Goal: Task Accomplishment & Management: Use online tool/utility

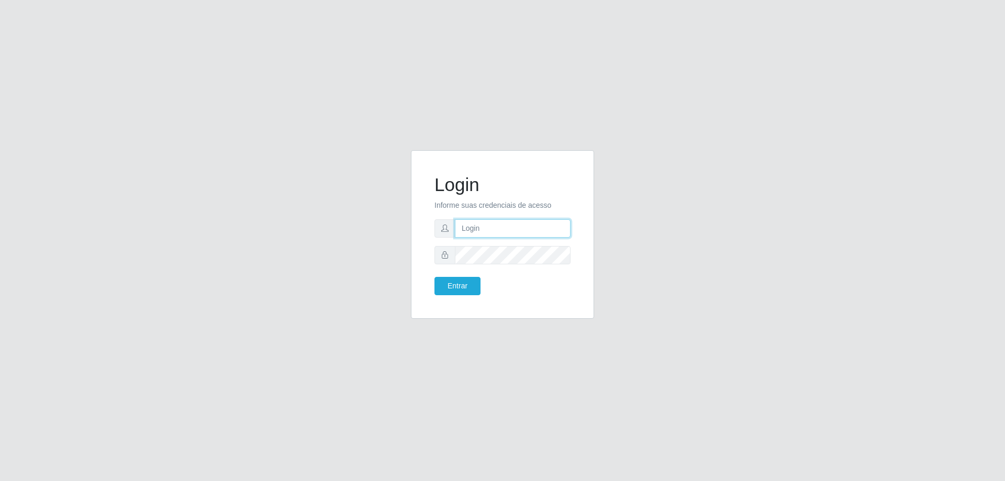
click at [480, 236] on input "text" at bounding box center [513, 228] width 116 height 18
drag, startPoint x: 518, startPoint y: 228, endPoint x: 513, endPoint y: 219, distance: 10.3
click at [517, 227] on input "[PERSON_NAME].costa" at bounding box center [513, 228] width 116 height 18
click at [513, 219] on input "[PERSON_NAME].costa" at bounding box center [513, 228] width 116 height 18
drag, startPoint x: 514, startPoint y: 228, endPoint x: 517, endPoint y: 237, distance: 9.3
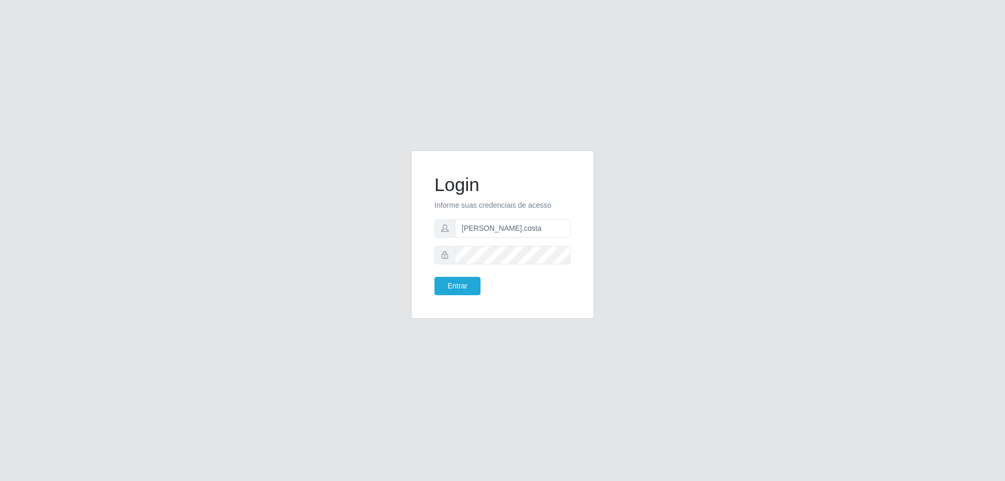
click at [517, 237] on form "Login Informe suas credenciais de acesso [PERSON_NAME].costa Entrar" at bounding box center [502, 234] width 136 height 121
click at [514, 225] on input "[PERSON_NAME].costa" at bounding box center [513, 228] width 116 height 18
type input "s"
click at [514, 225] on input "text" at bounding box center [513, 228] width 116 height 18
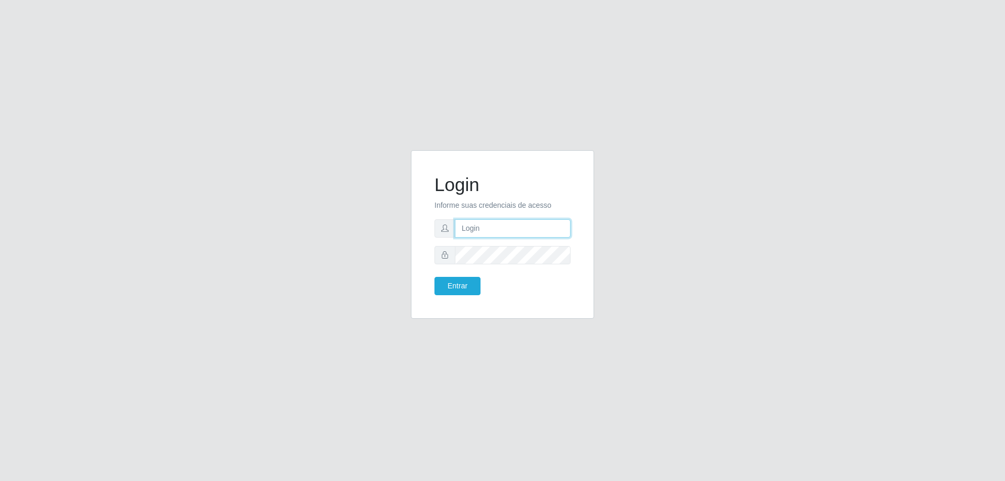
type input "[EMAIL_ADDRESS][DOMAIN_NAME]"
click at [434, 277] on button "Entrar" at bounding box center [457, 286] width 46 height 18
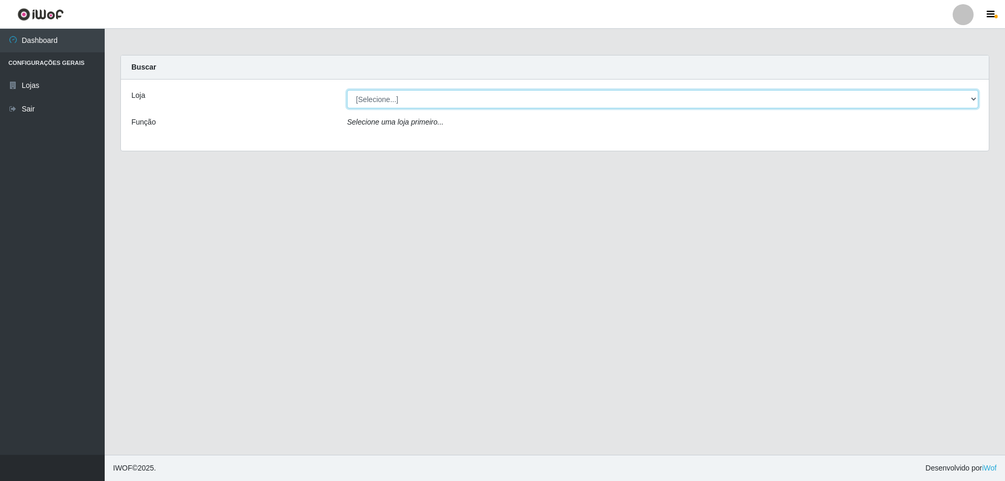
click at [435, 105] on select "[Selecione...] Atacado Vem - [STREET_ADDRESS]" at bounding box center [662, 99] width 631 height 18
select select "449"
click at [347, 90] on select "[Selecione...] Atacado Vem - [STREET_ADDRESS]" at bounding box center [662, 99] width 631 height 18
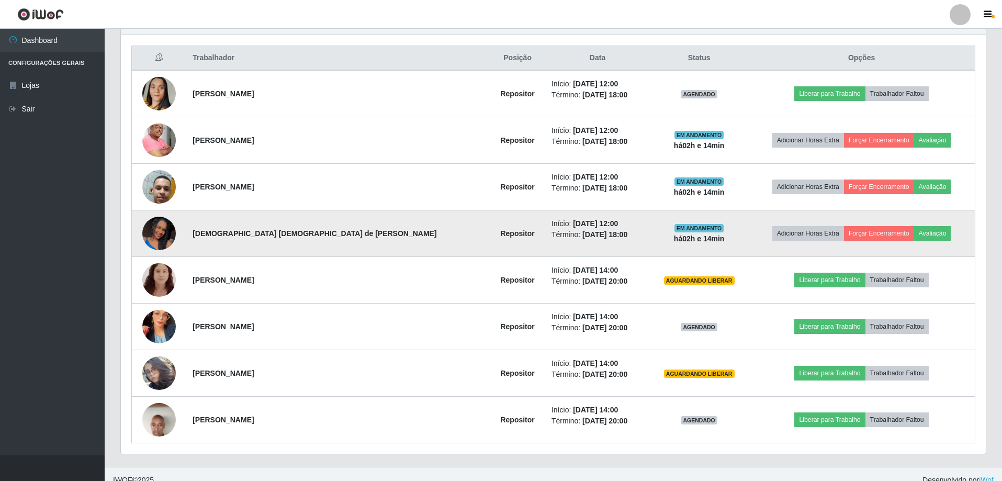
scroll to position [400, 0]
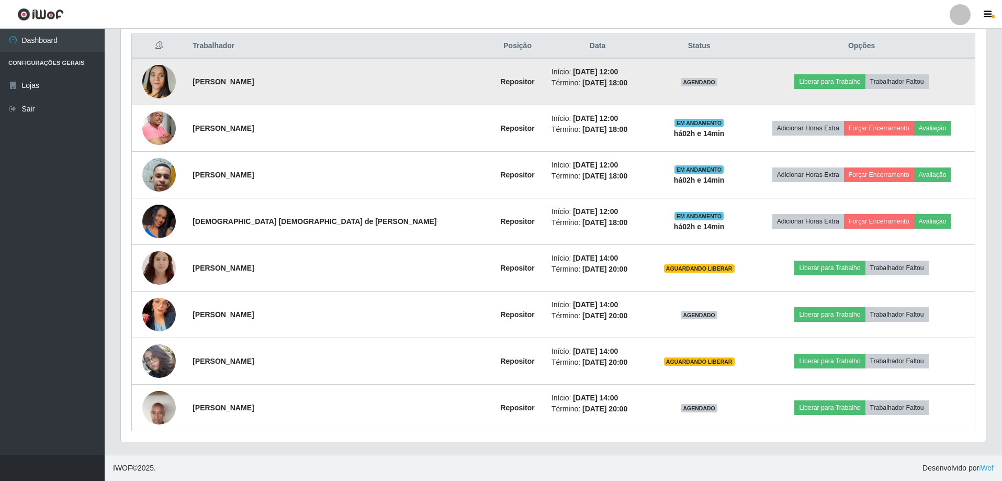
click at [748, 73] on td "Liberar para Trabalho Trabalhador Faltou" at bounding box center [861, 81] width 227 height 47
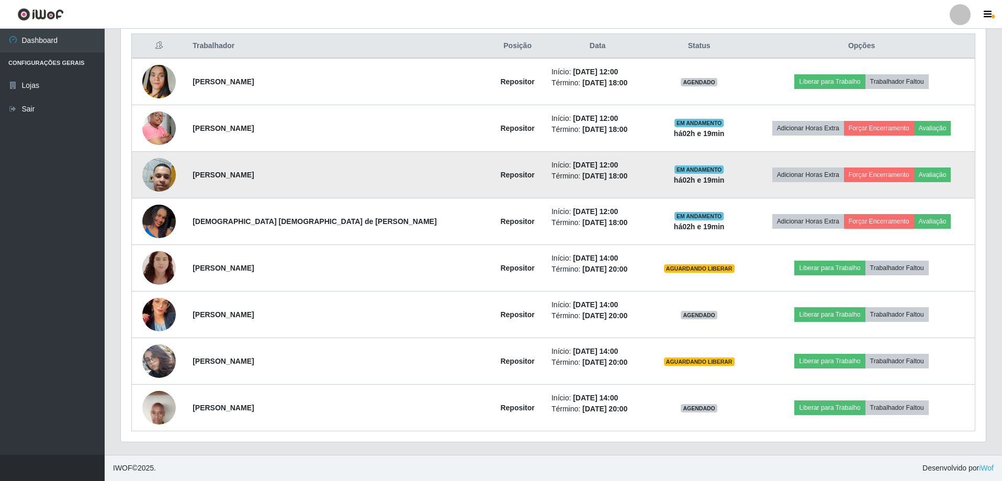
click at [166, 180] on img at bounding box center [158, 175] width 33 height 73
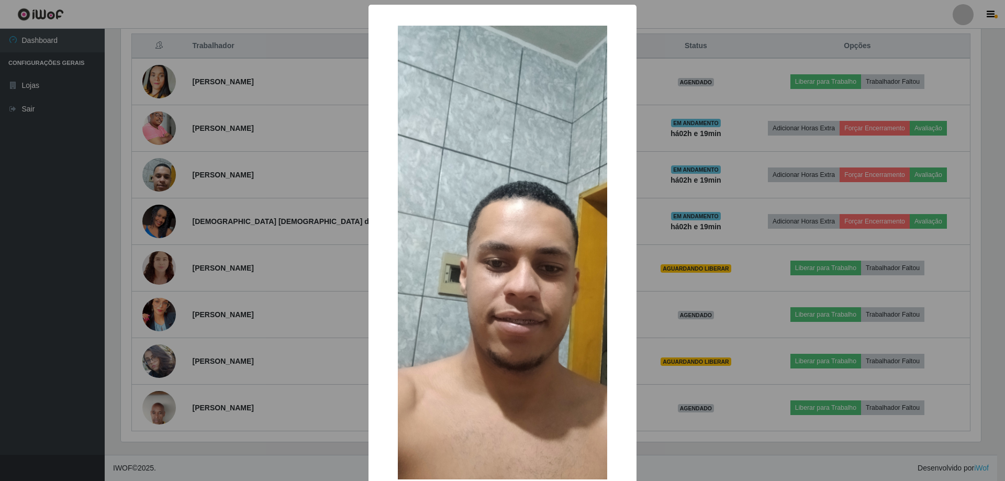
click at [288, 294] on div "× OK Cancel" at bounding box center [502, 240] width 1005 height 481
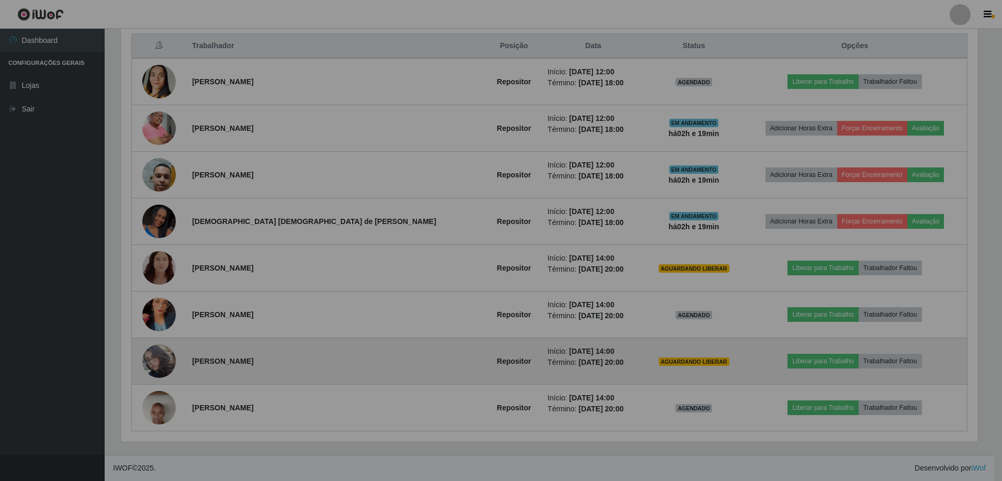
scroll to position [217, 865]
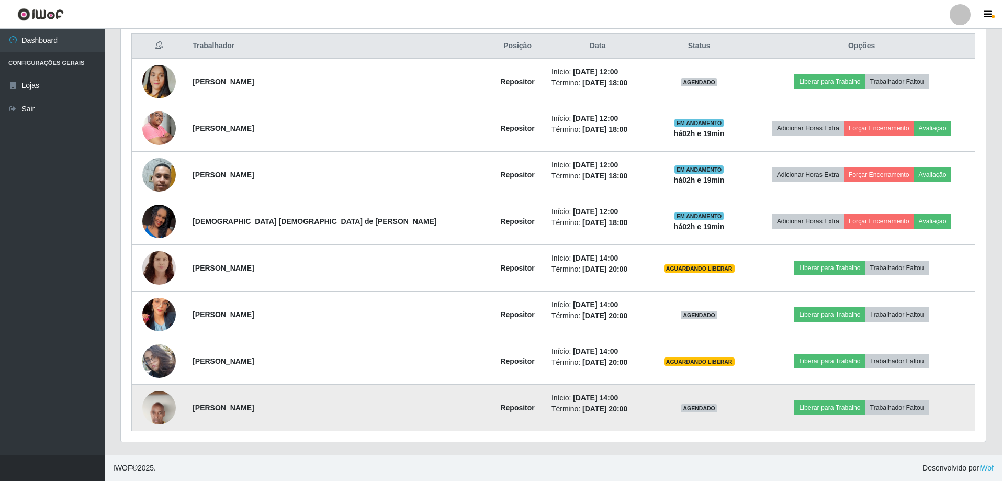
click at [159, 410] on img at bounding box center [158, 408] width 33 height 74
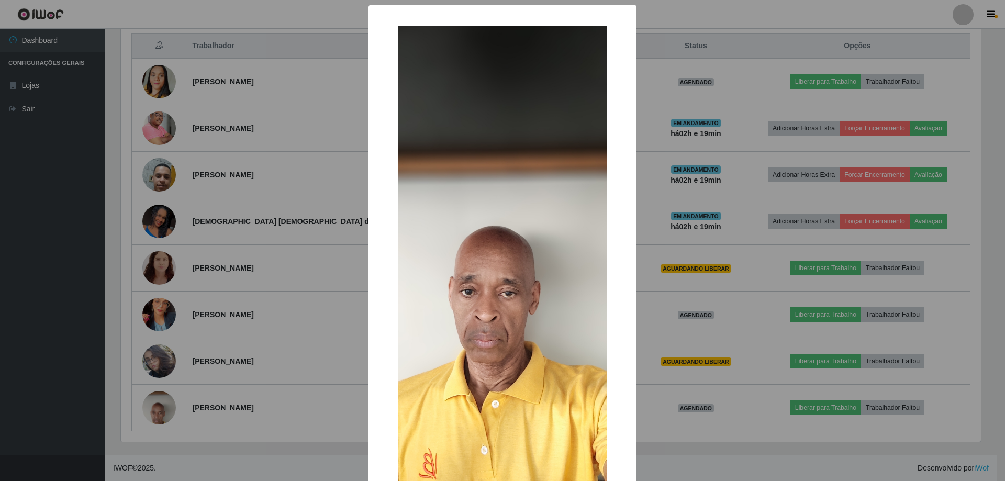
click at [271, 287] on div "× OK Cancel" at bounding box center [502, 240] width 1005 height 481
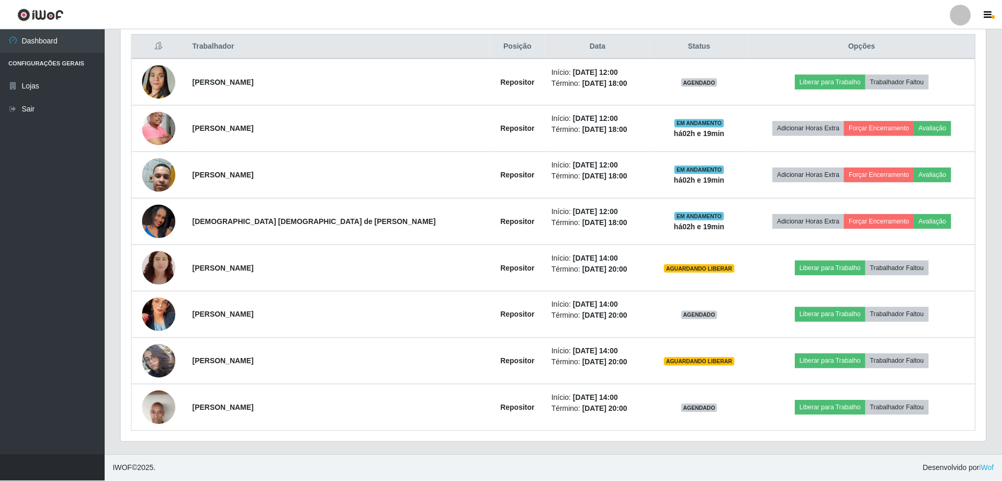
scroll to position [217, 865]
